Goal: Navigation & Orientation: Find specific page/section

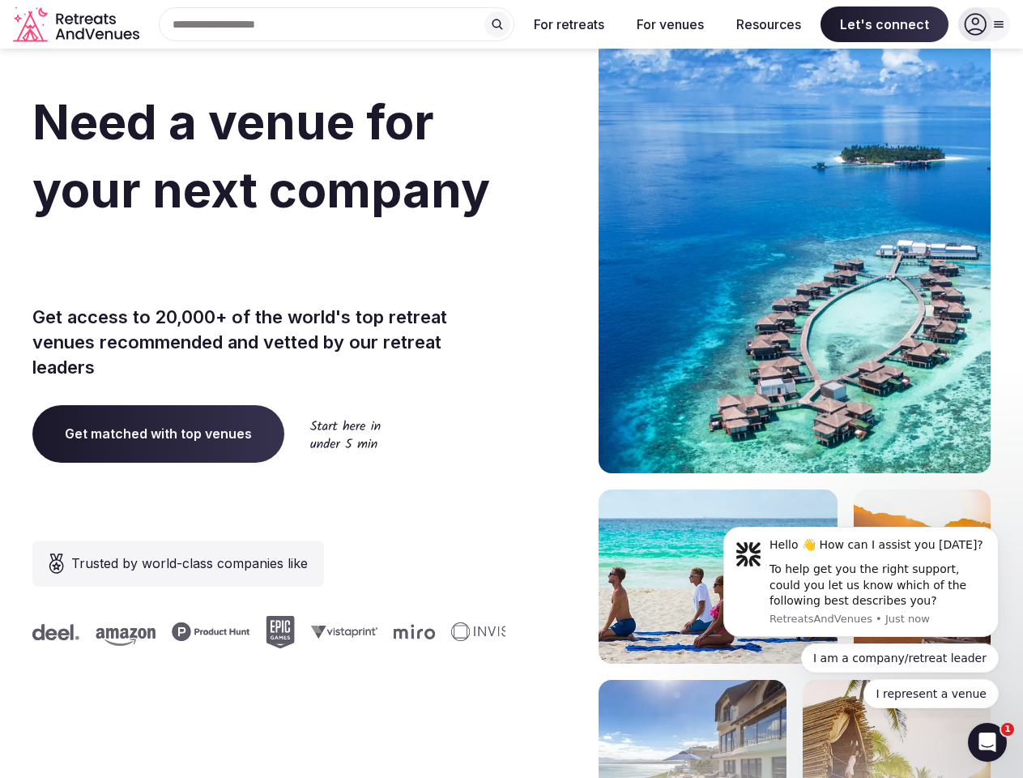
click at [511, 389] on div "Need a venue for your next company incentive trip? Get access to 20,000+ of the…" at bounding box center [511, 485] width 958 height 976
click at [337, 24] on div "Search Popular Destinations [GEOGRAPHIC_DATA], [GEOGRAPHIC_DATA] [GEOGRAPHIC_DA…" at bounding box center [330, 24] width 369 height 34
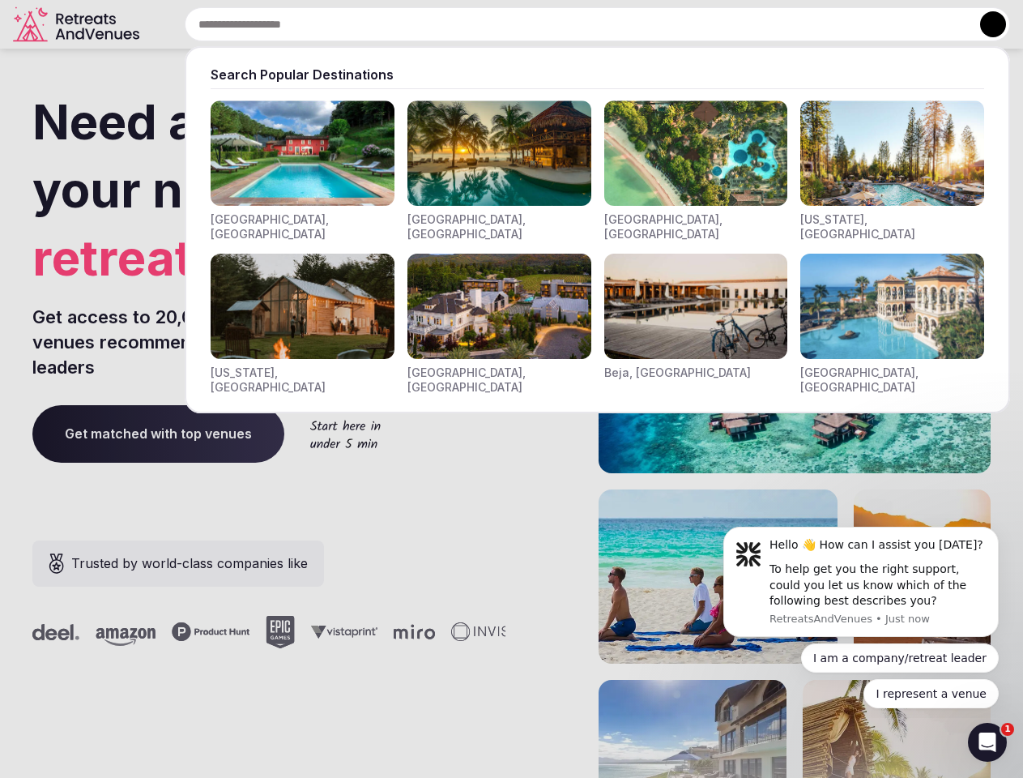
click at [497, 24] on input "text" at bounding box center [598, 24] width 826 height 34
click at [570, 24] on input "text" at bounding box center [598, 24] width 826 height 34
click at [670, 24] on input "text" at bounding box center [598, 24] width 826 height 34
click at [769, 24] on input "text" at bounding box center [598, 24] width 826 height 34
click at [885, 24] on input "text" at bounding box center [598, 24] width 826 height 34
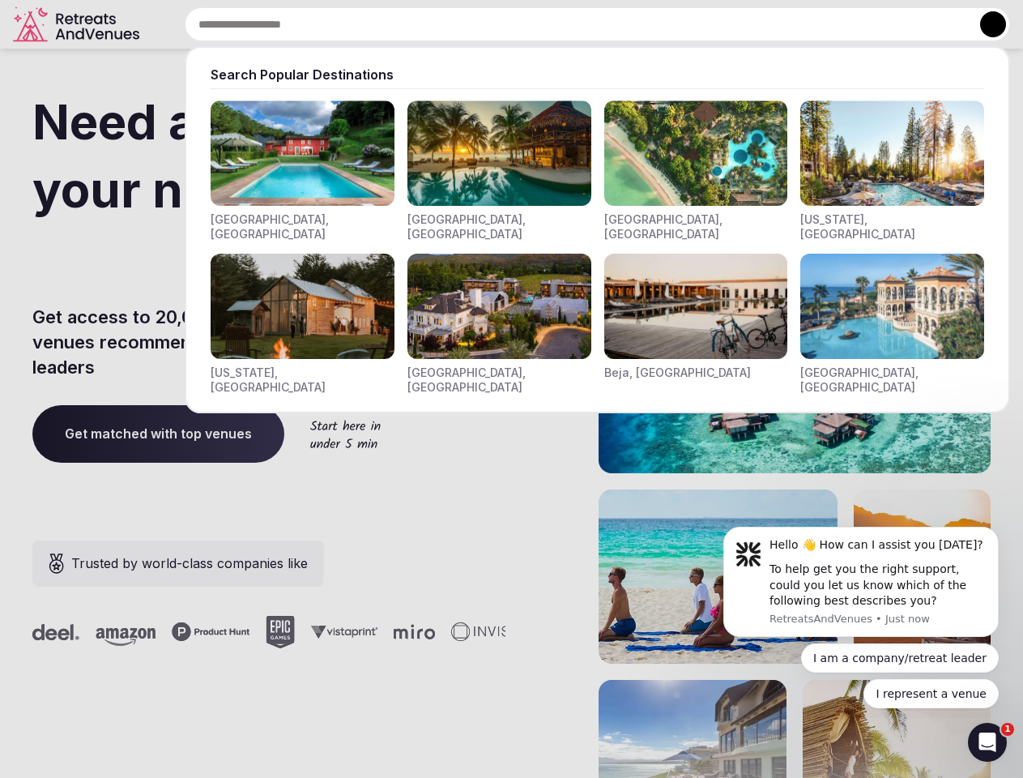
click at [984, 24] on button at bounding box center [993, 24] width 26 height 26
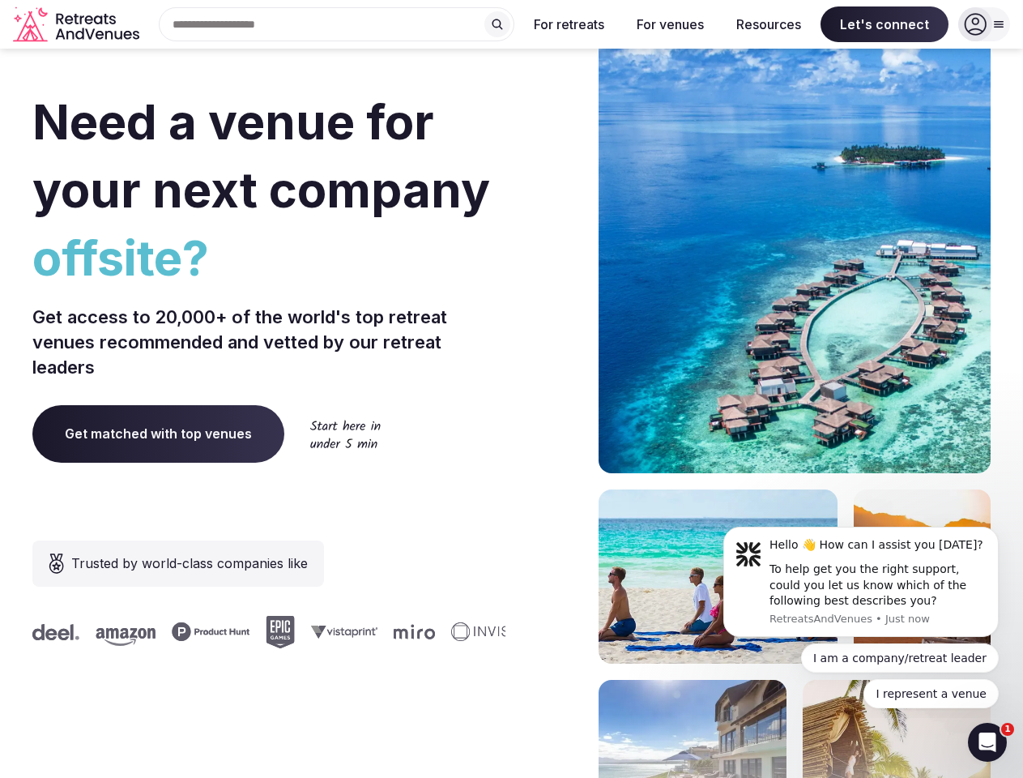
click at [861, 582] on div "To help get you the right support, could you let us know which of the following…" at bounding box center [878, 585] width 217 height 48
